Goal: Information Seeking & Learning: Find specific page/section

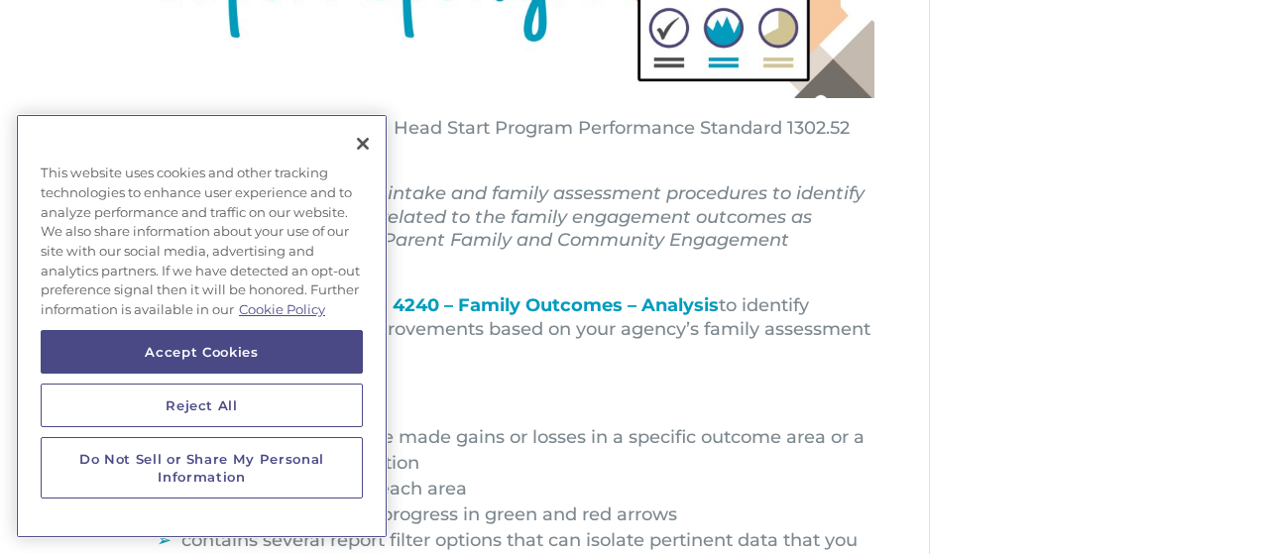
scroll to position [482, 0]
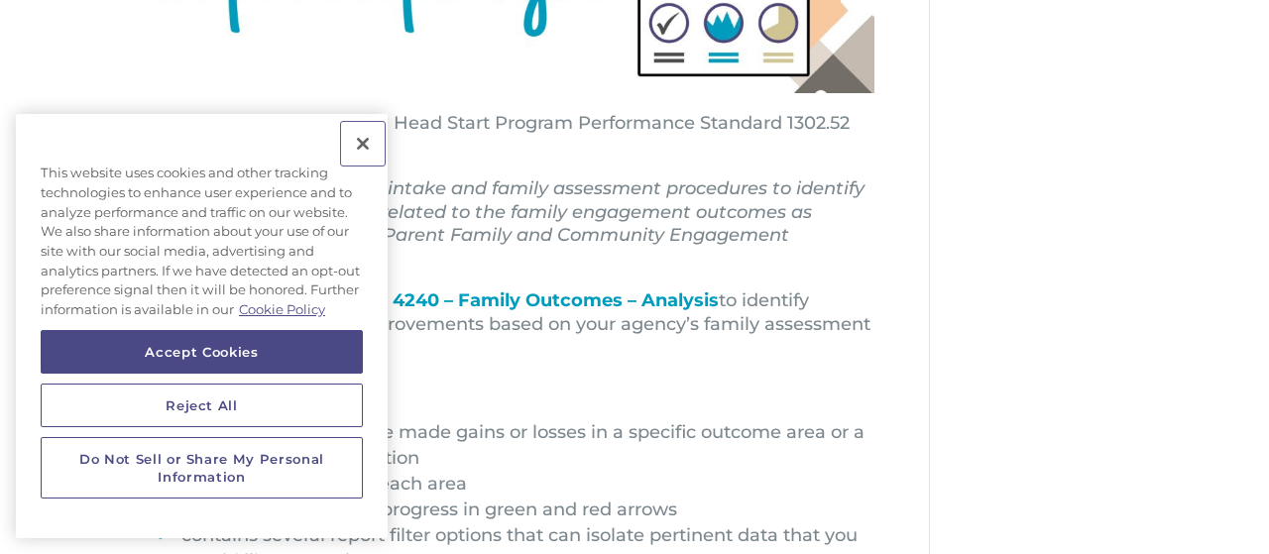
click at [359, 153] on button "Close" at bounding box center [363, 144] width 44 height 44
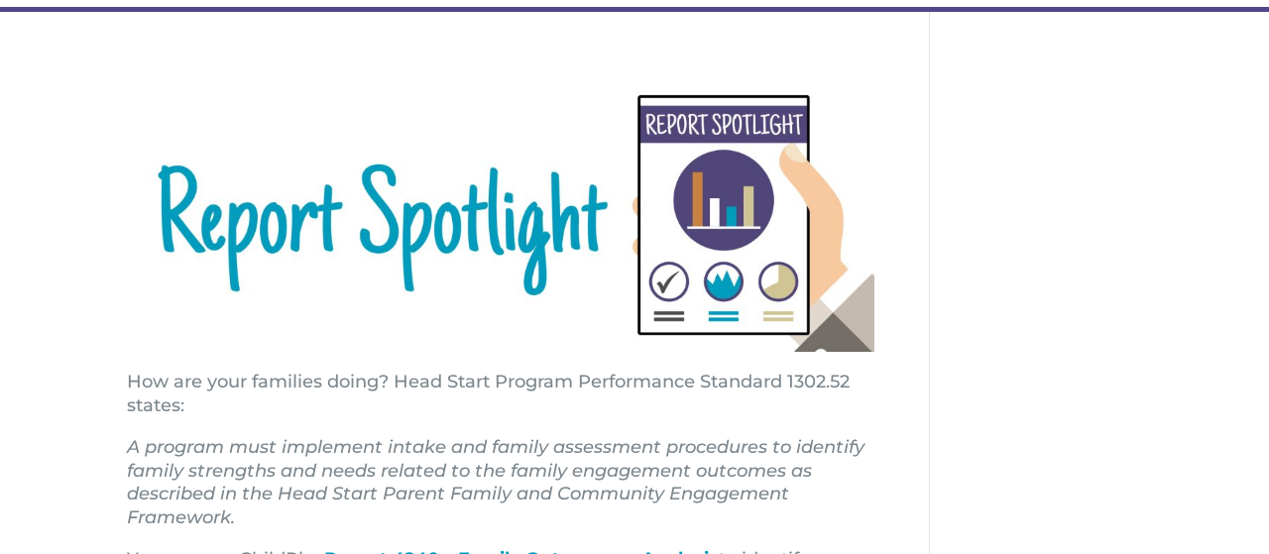
scroll to position [0, 0]
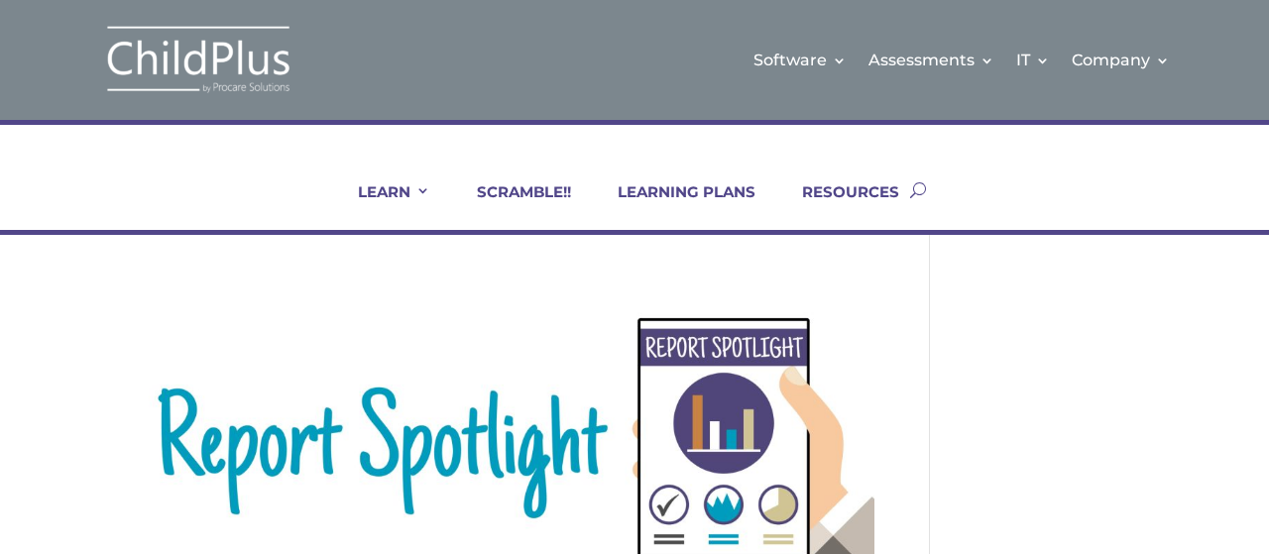
click at [920, 194] on button "button" at bounding box center [918, 190] width 16 height 80
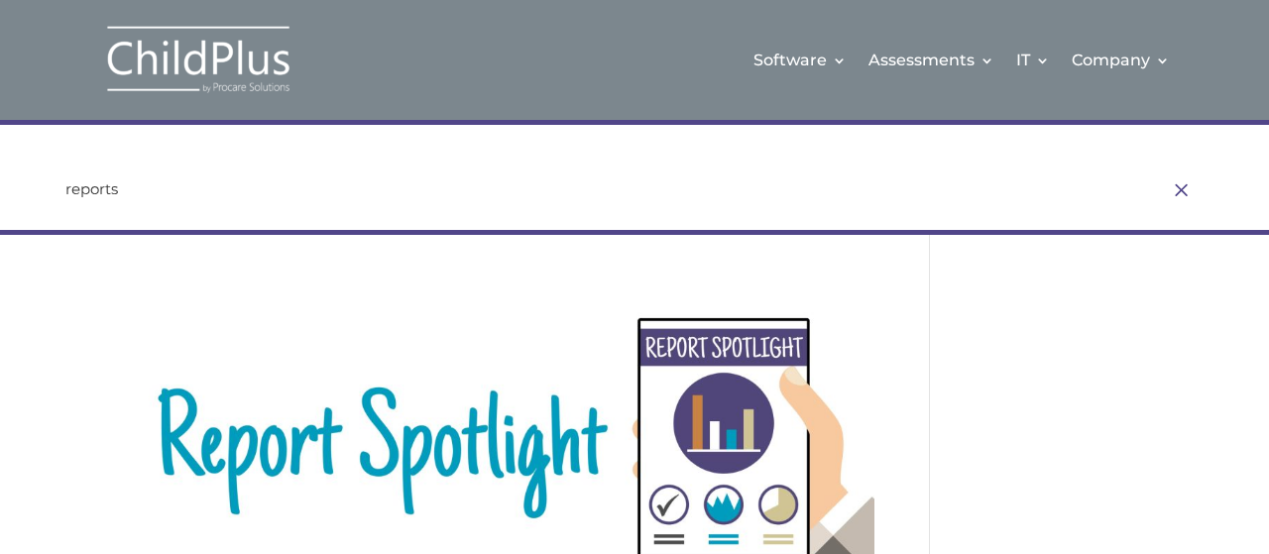
type input "reports"
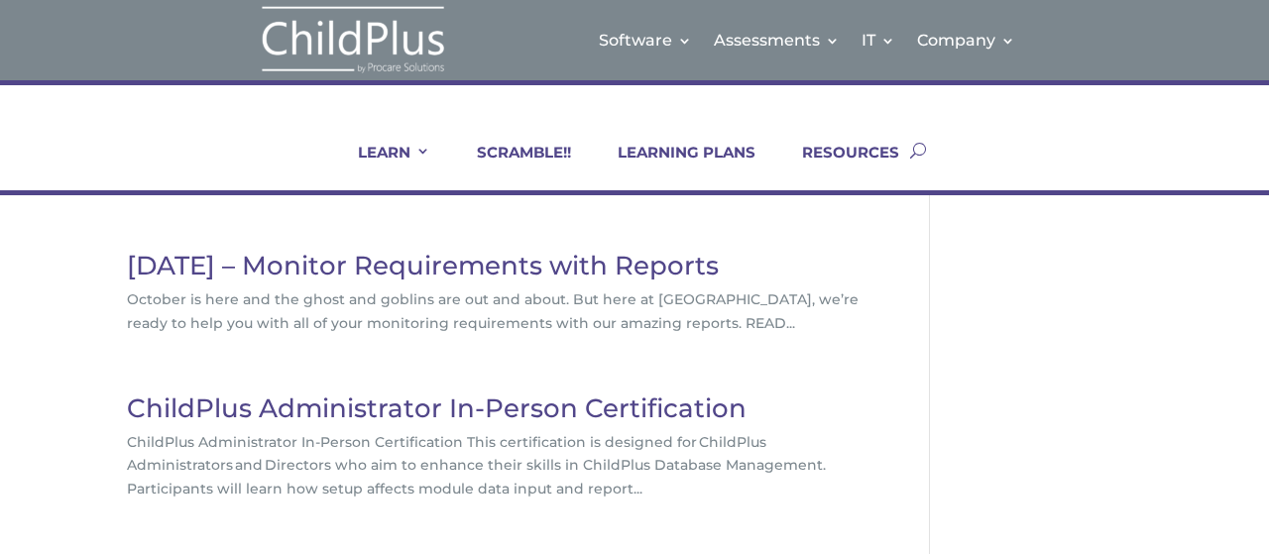
click at [622, 257] on link "[DATE] – Monitor Requirements with Reports" at bounding box center [423, 266] width 592 height 32
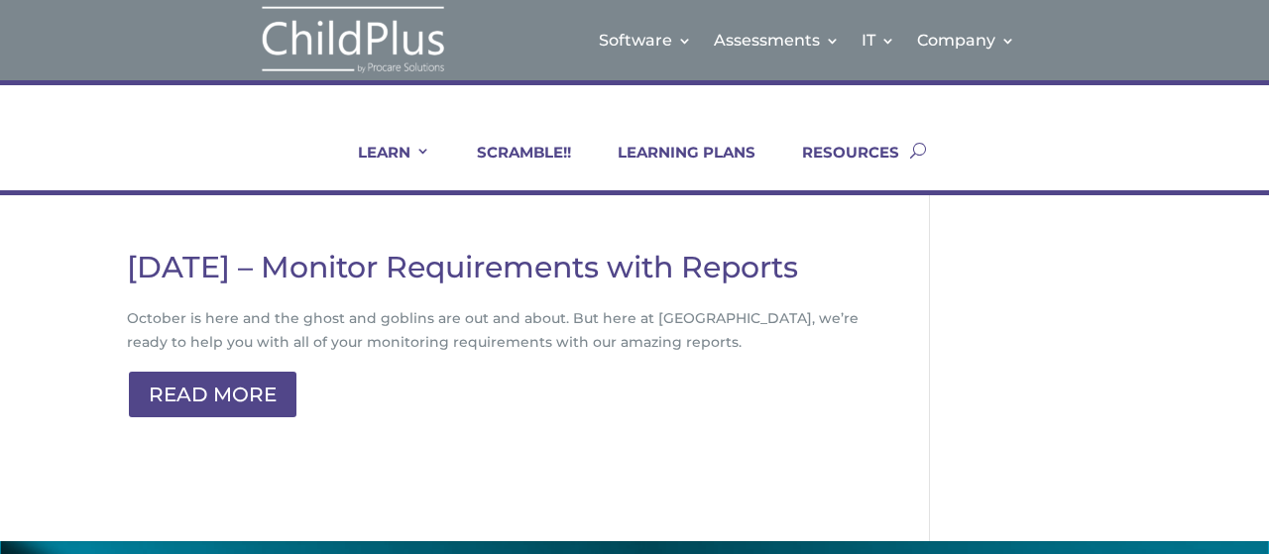
click at [918, 149] on button "button" at bounding box center [918, 150] width 16 height 80
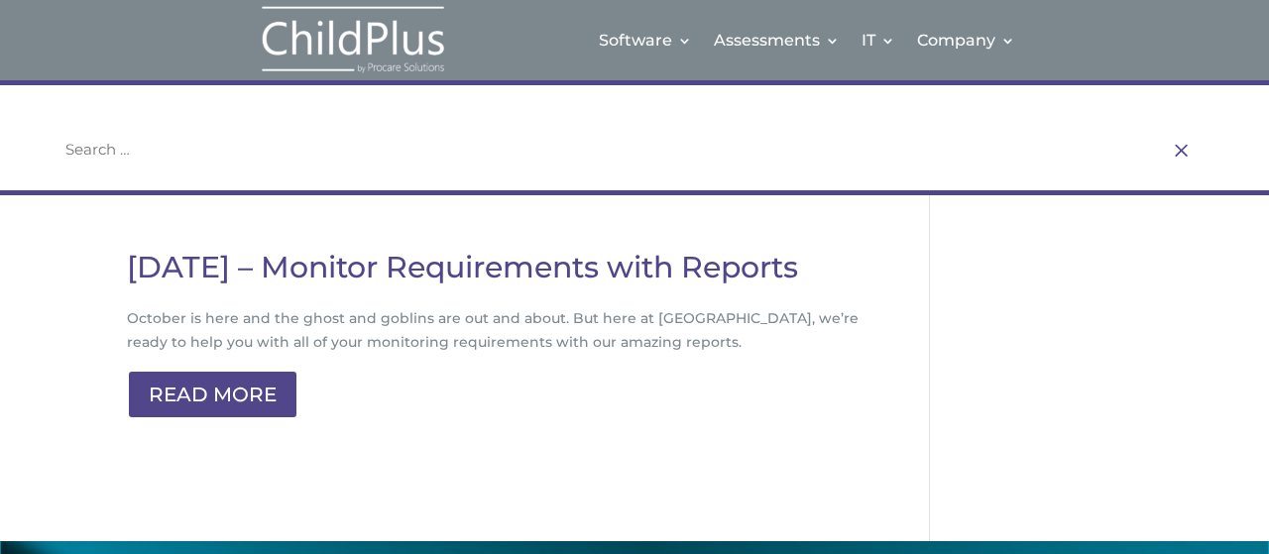
drag, startPoint x: 129, startPoint y: 154, endPoint x: 133, endPoint y: 138, distance: 16.3
click at [128, 154] on input "search" at bounding box center [609, 149] width 1093 height 21
type input "Enrollment Report"
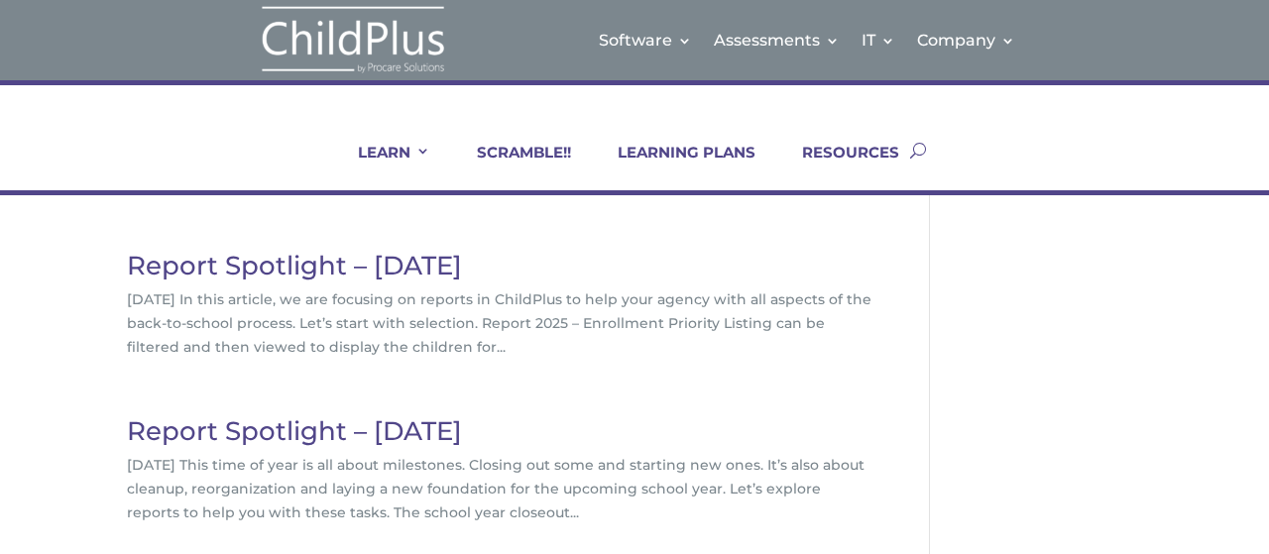
click at [321, 27] on img at bounding box center [353, 40] width 198 height 72
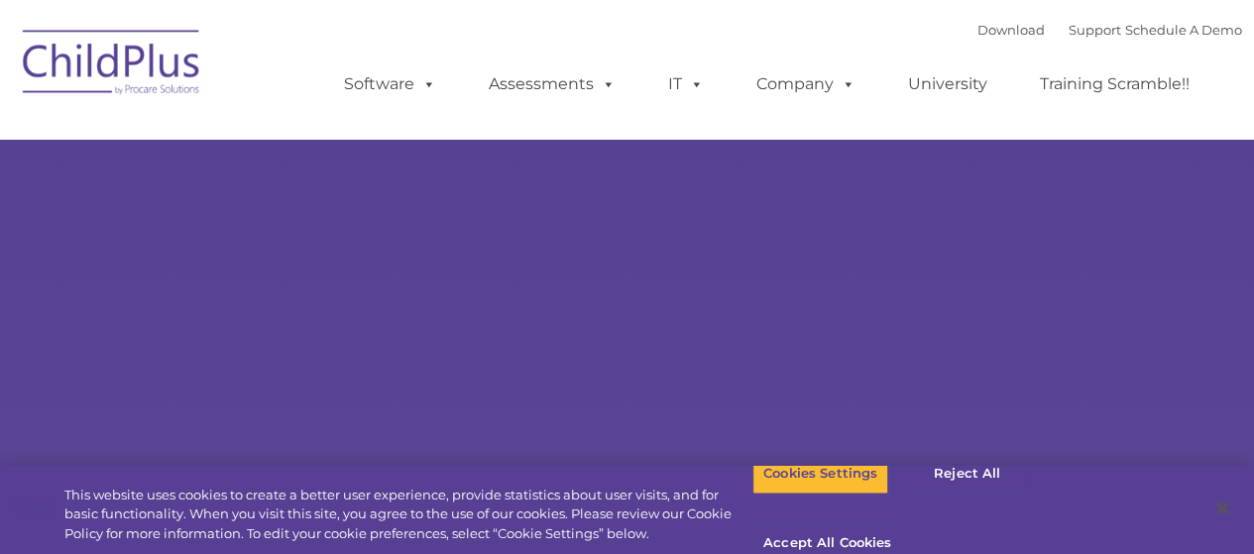
type input ""
select select "MEDIUM"
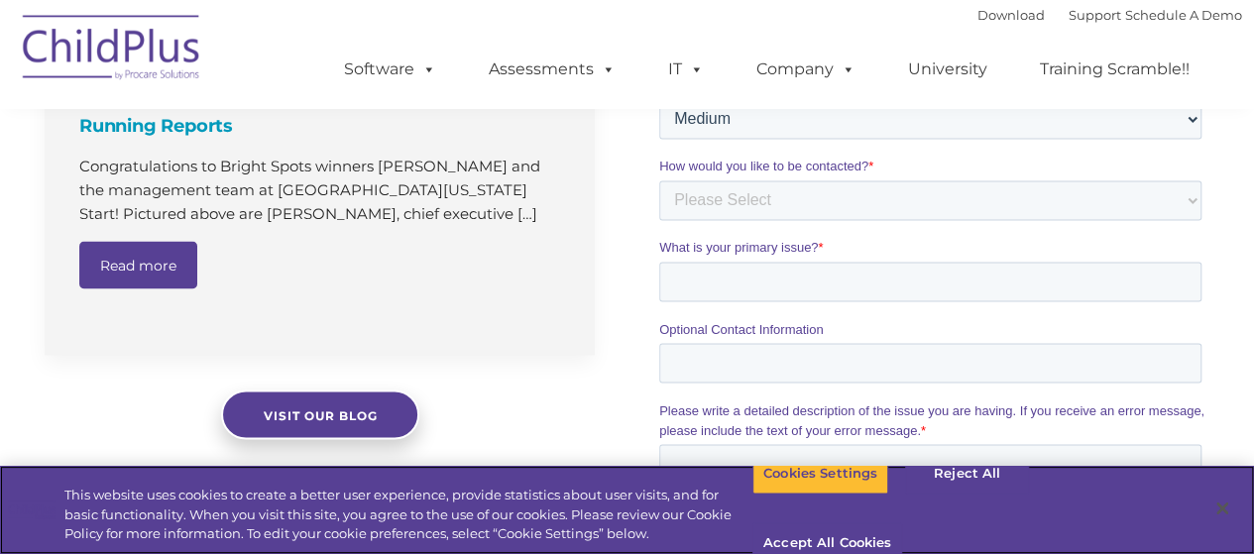
scroll to position [1631, 0]
